Goal: Check status

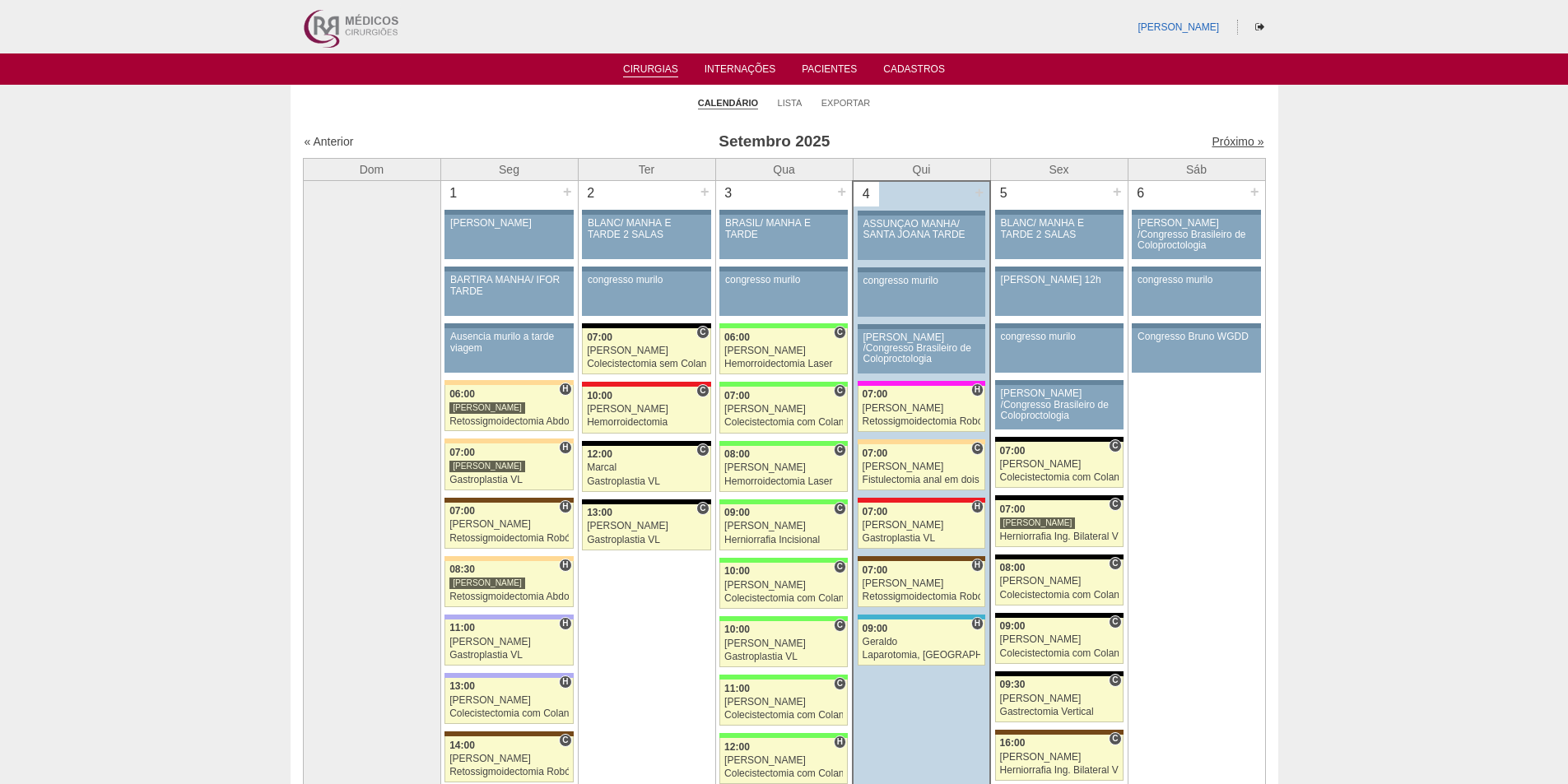
click at [1220, 141] on link "Próximo »" at bounding box center [1237, 141] width 52 height 13
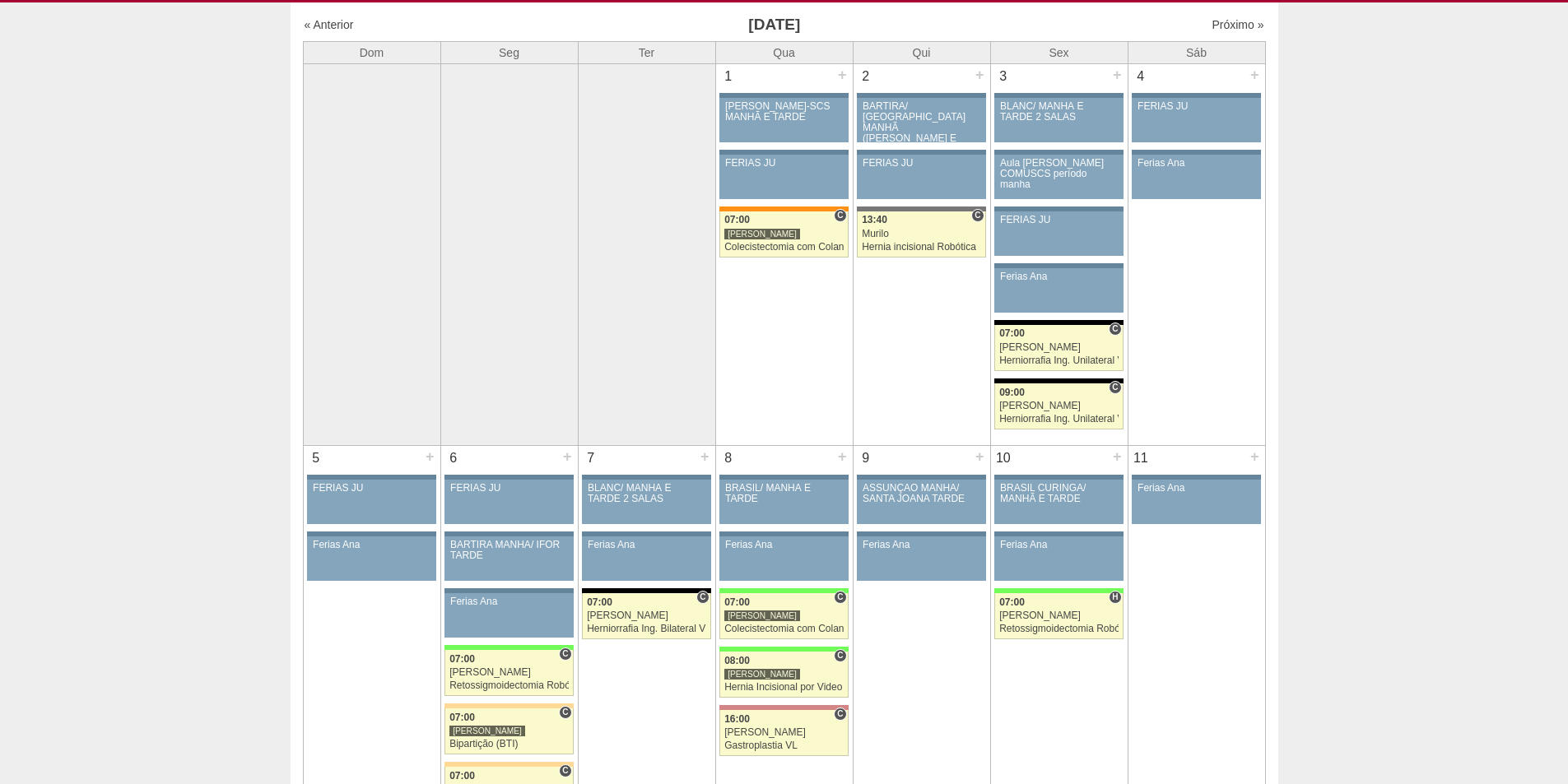
scroll to position [164, 0]
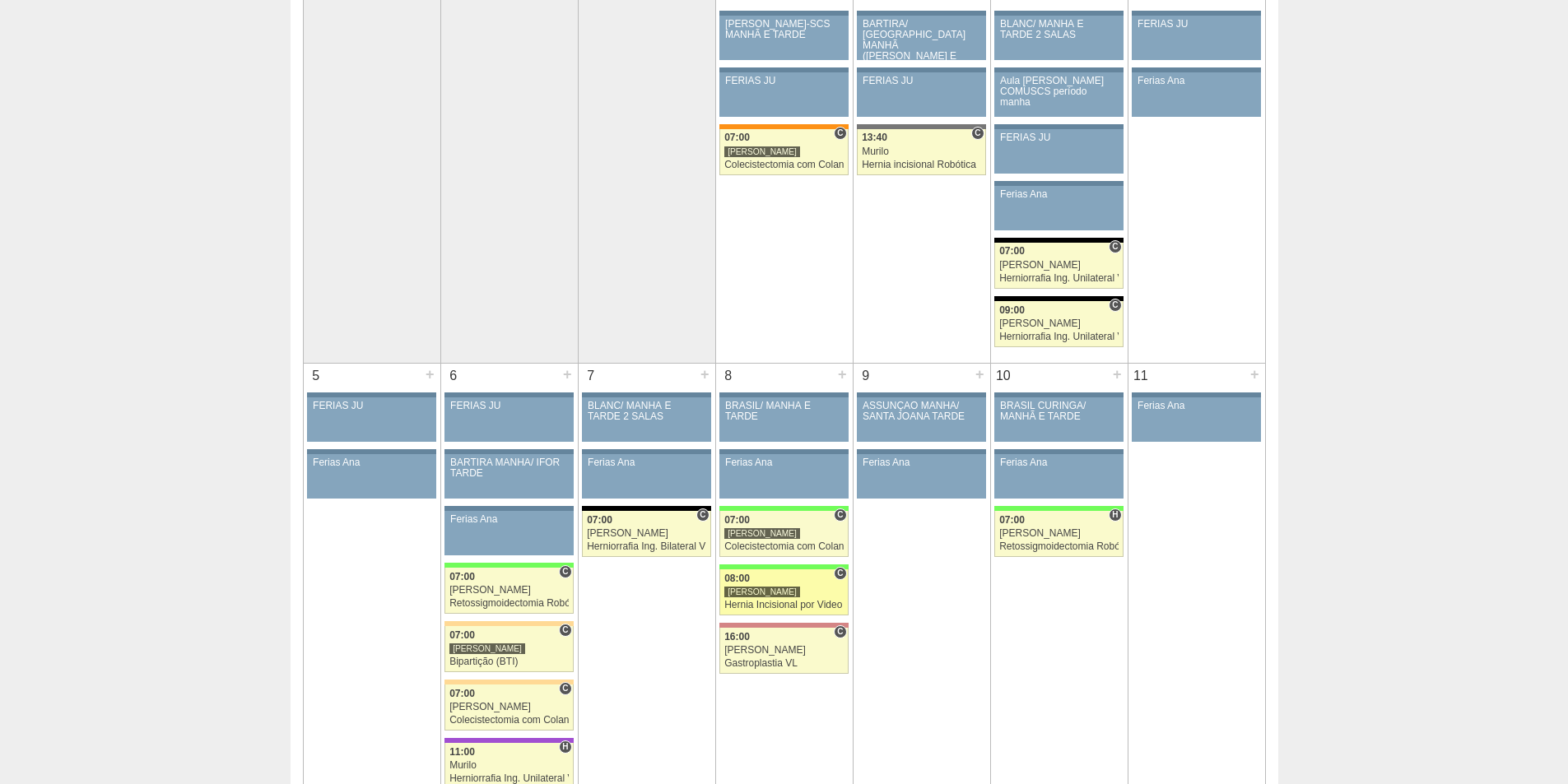
click at [781, 595] on div "[PERSON_NAME]" at bounding box center [784, 592] width 119 height 10
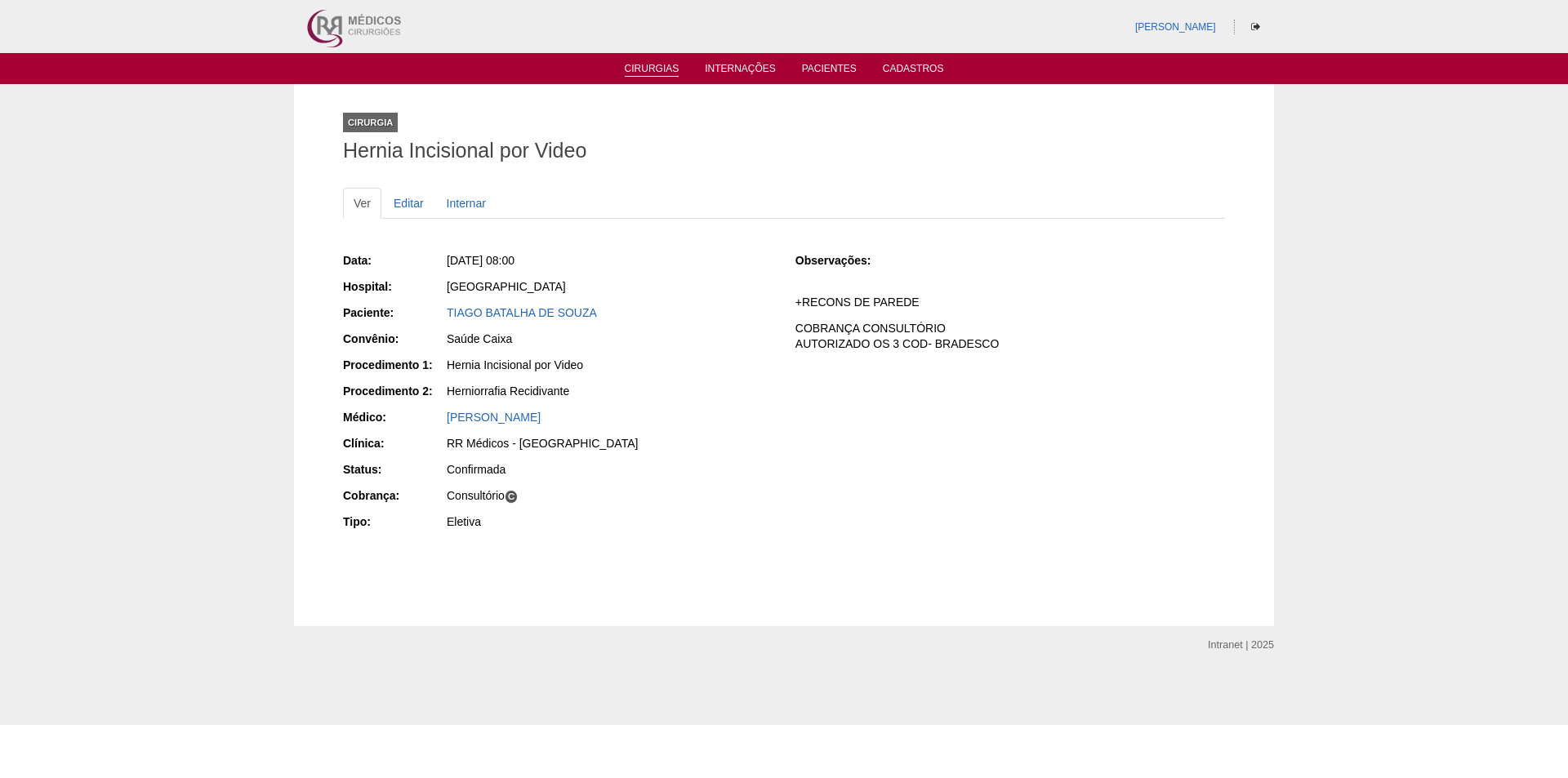
click at [646, 75] on link "Cirurgias" at bounding box center [652, 69] width 55 height 14
